Goal: Transaction & Acquisition: Subscribe to service/newsletter

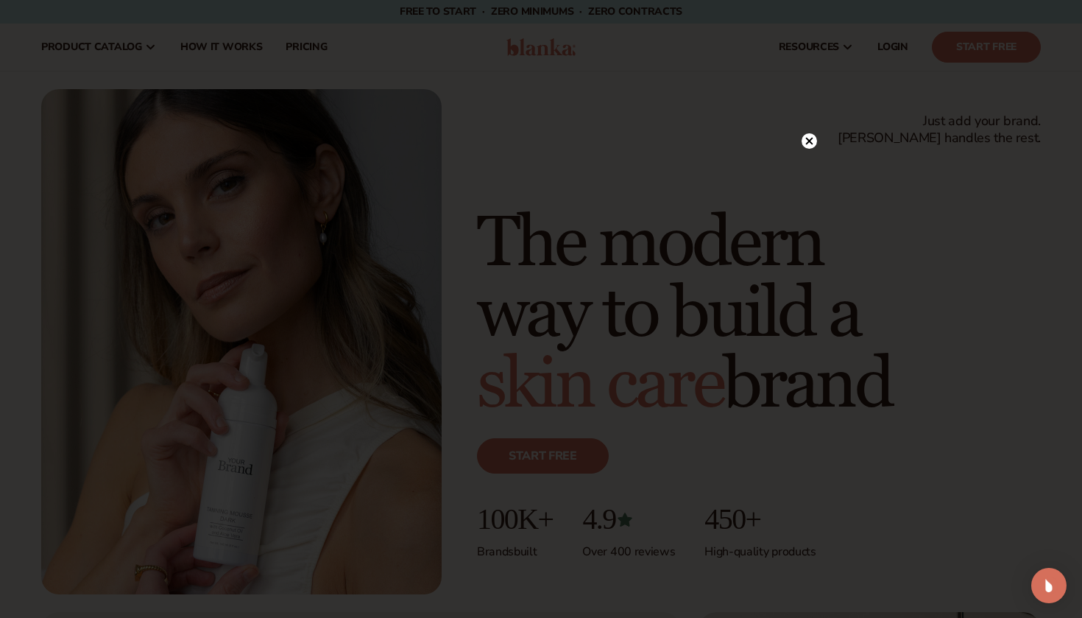
click at [810, 141] on icon at bounding box center [809, 141] width 7 height 7
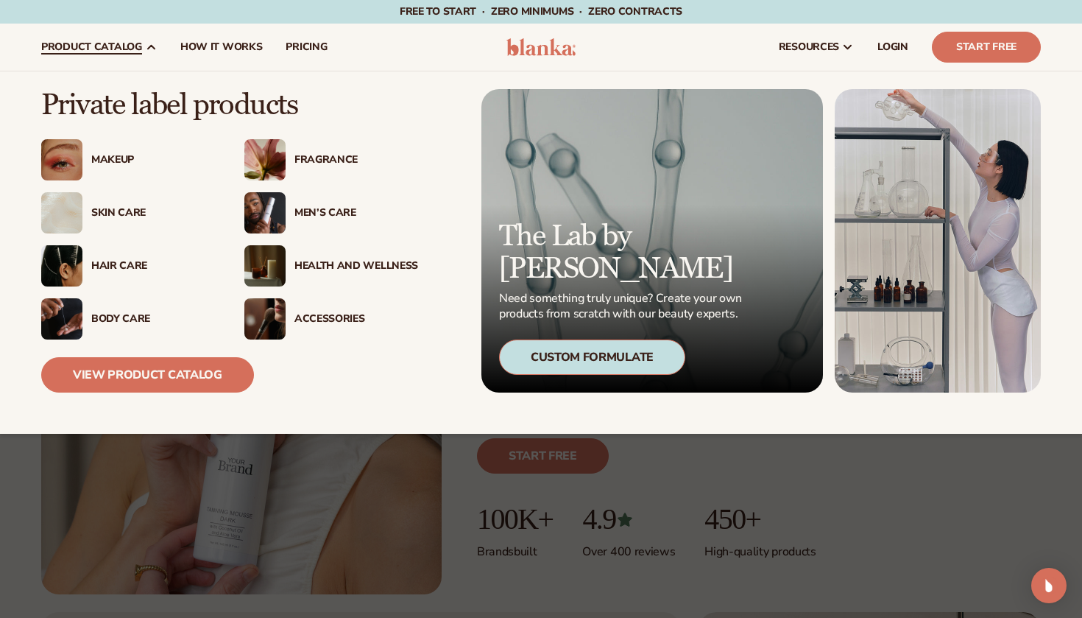
click at [120, 268] on div "Hair Care" at bounding box center [153, 266] width 124 height 13
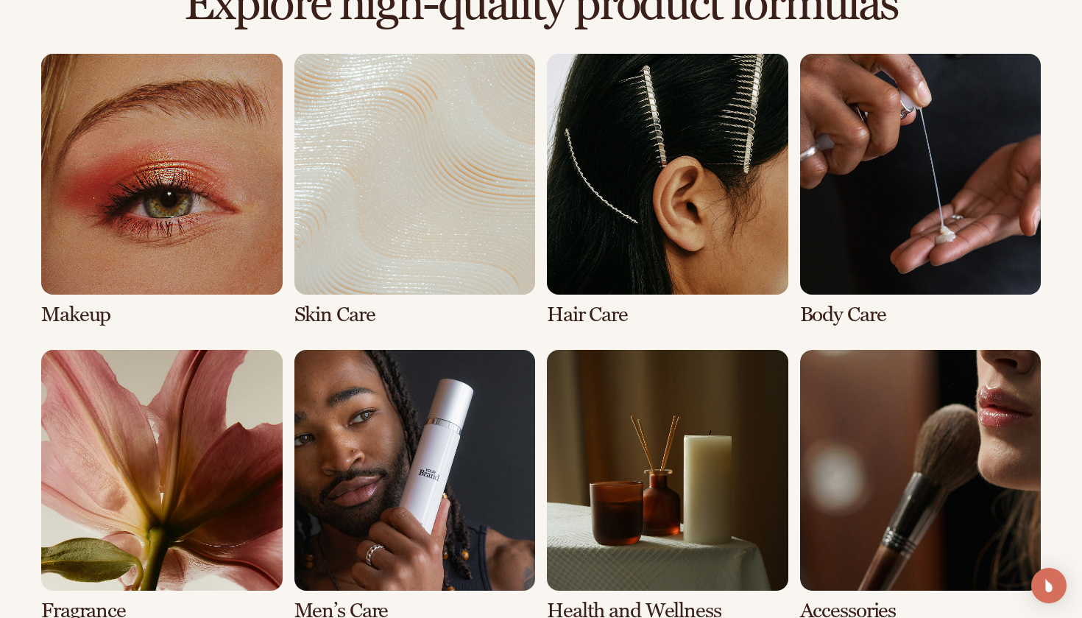
scroll to position [1057, 0]
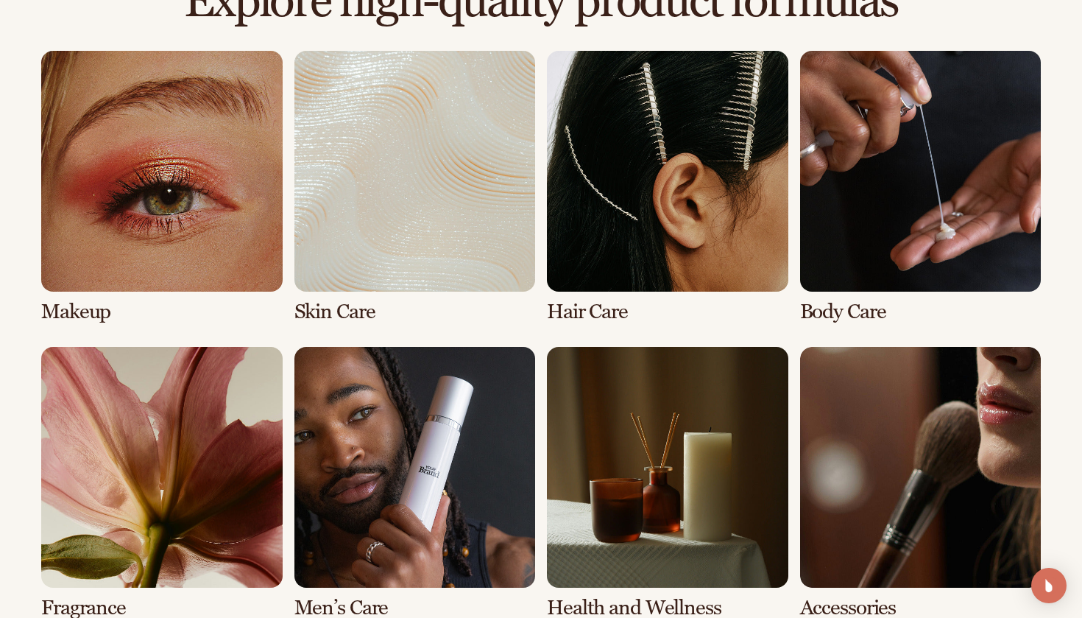
click at [662, 191] on link "3 / 8" at bounding box center [667, 187] width 241 height 272
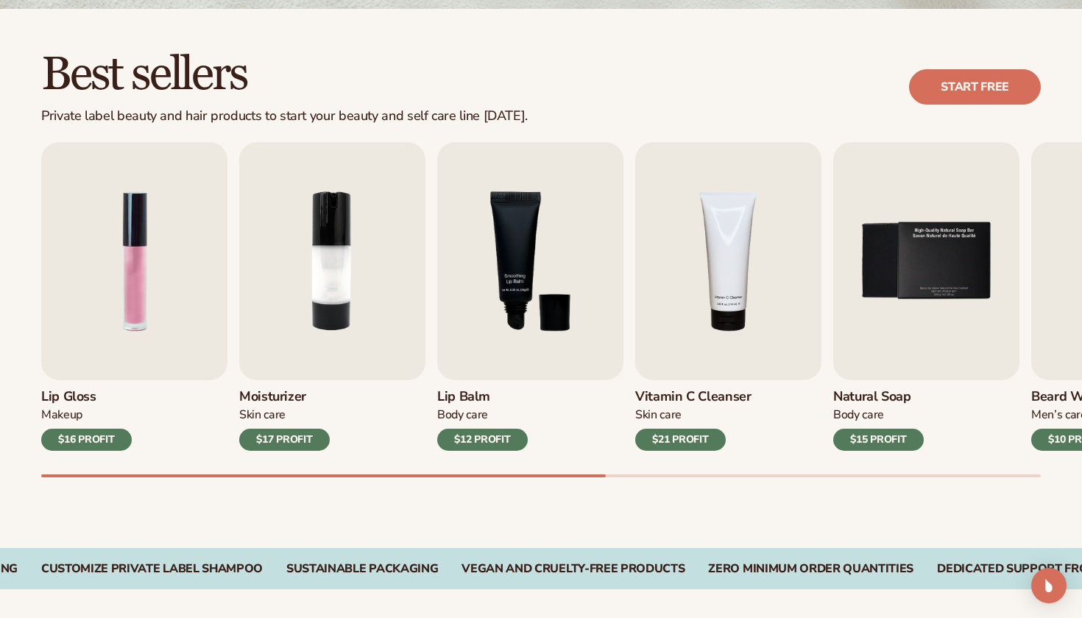
scroll to position [389, 0]
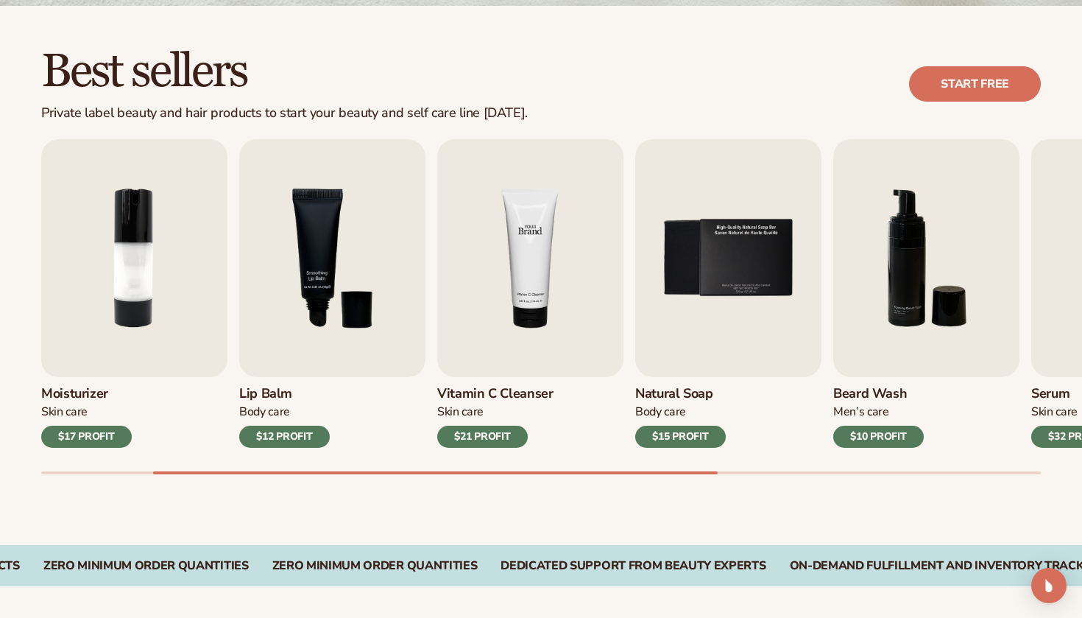
click at [565, 263] on img "4 / 9" at bounding box center [530, 258] width 186 height 238
click at [483, 445] on div "$21 PROFIT" at bounding box center [482, 436] width 91 height 22
click at [523, 295] on img "4 / 9" at bounding box center [530, 258] width 186 height 238
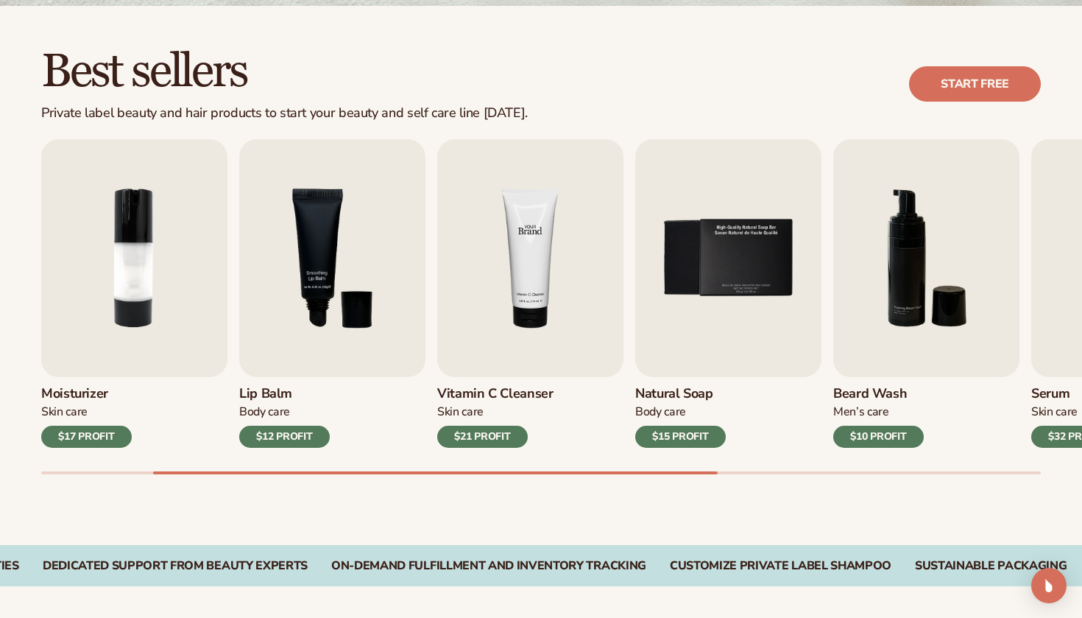
click at [523, 295] on img "4 / 9" at bounding box center [530, 258] width 186 height 238
click at [992, 74] on link "Start free" at bounding box center [975, 83] width 132 height 35
